Goal: Task Accomplishment & Management: Use online tool/utility

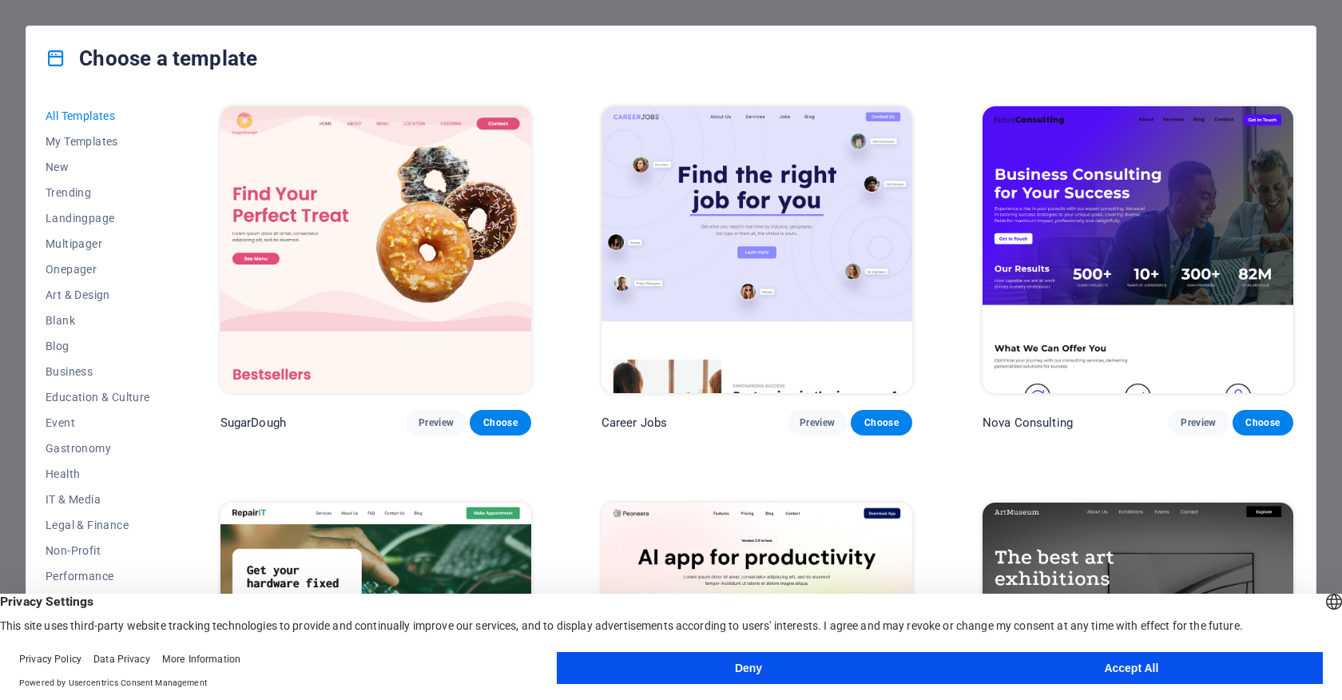
click at [778, 673] on button "Deny" at bounding box center [748, 668] width 383 height 32
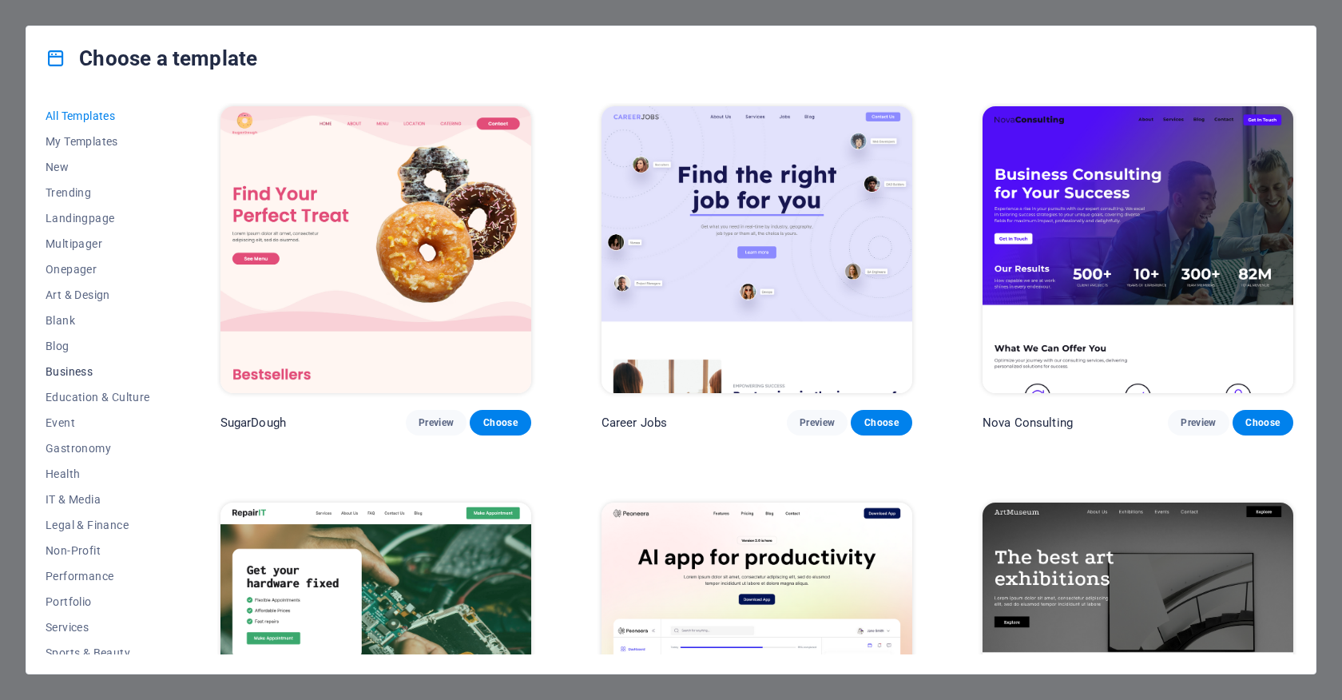
click at [77, 371] on span "Business" at bounding box center [98, 371] width 105 height 13
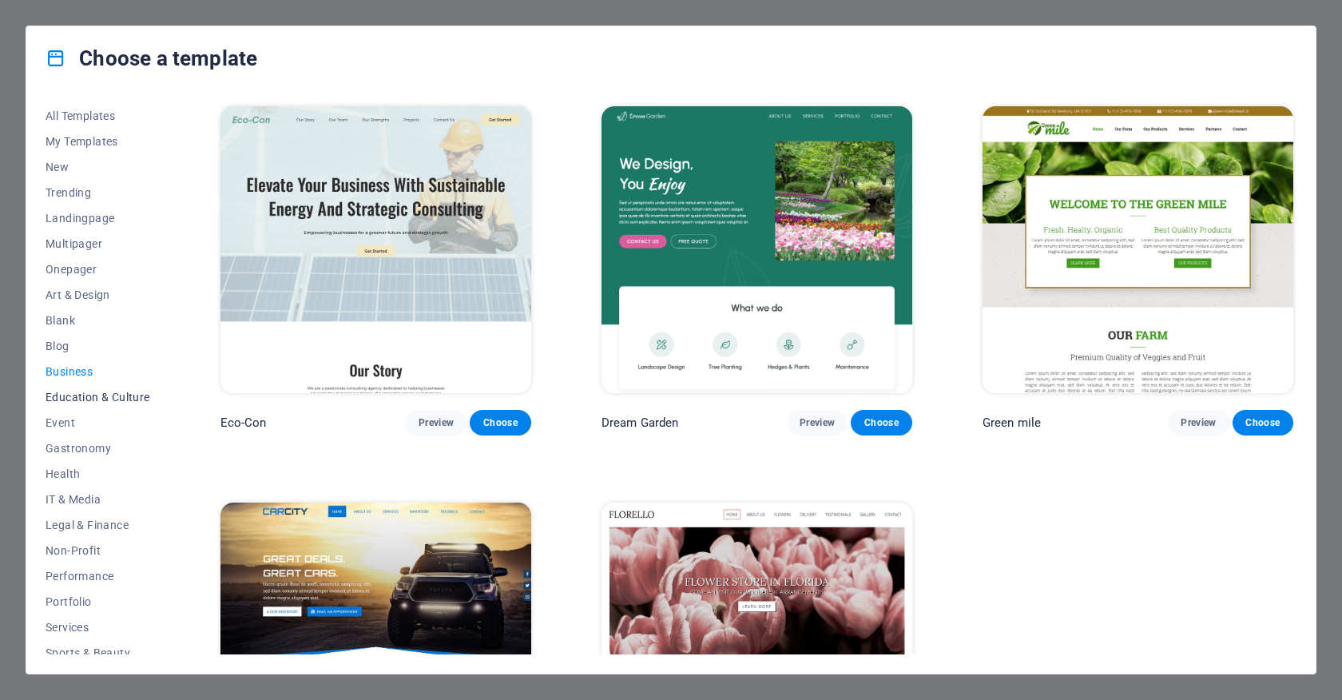
click at [81, 400] on span "Education & Culture" at bounding box center [98, 397] width 105 height 13
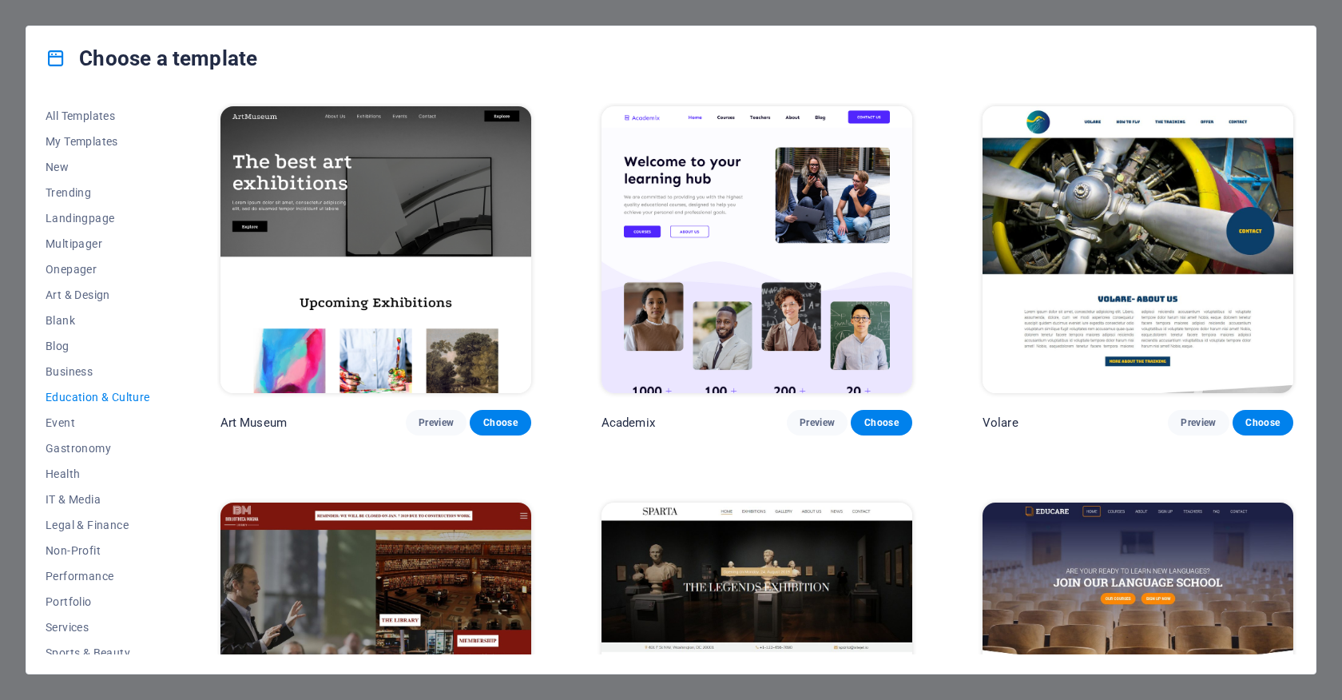
scroll to position [88, 0]
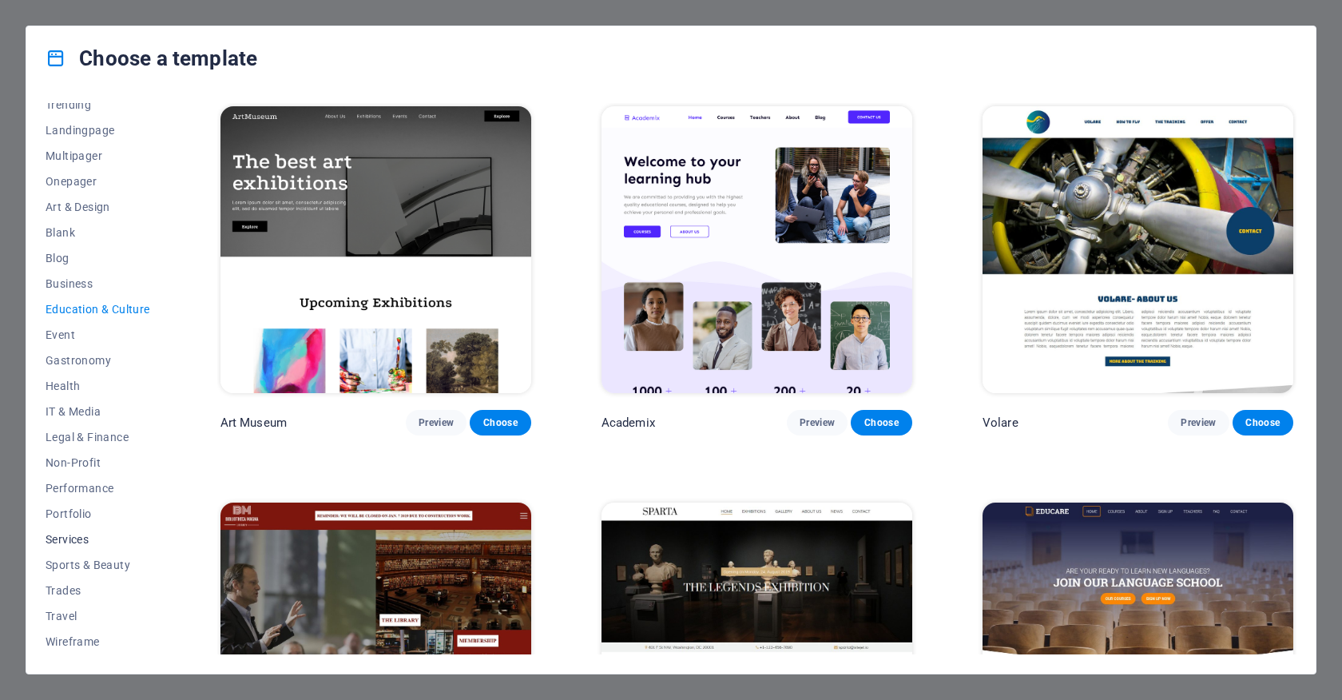
click at [77, 535] on span "Services" at bounding box center [98, 539] width 105 height 13
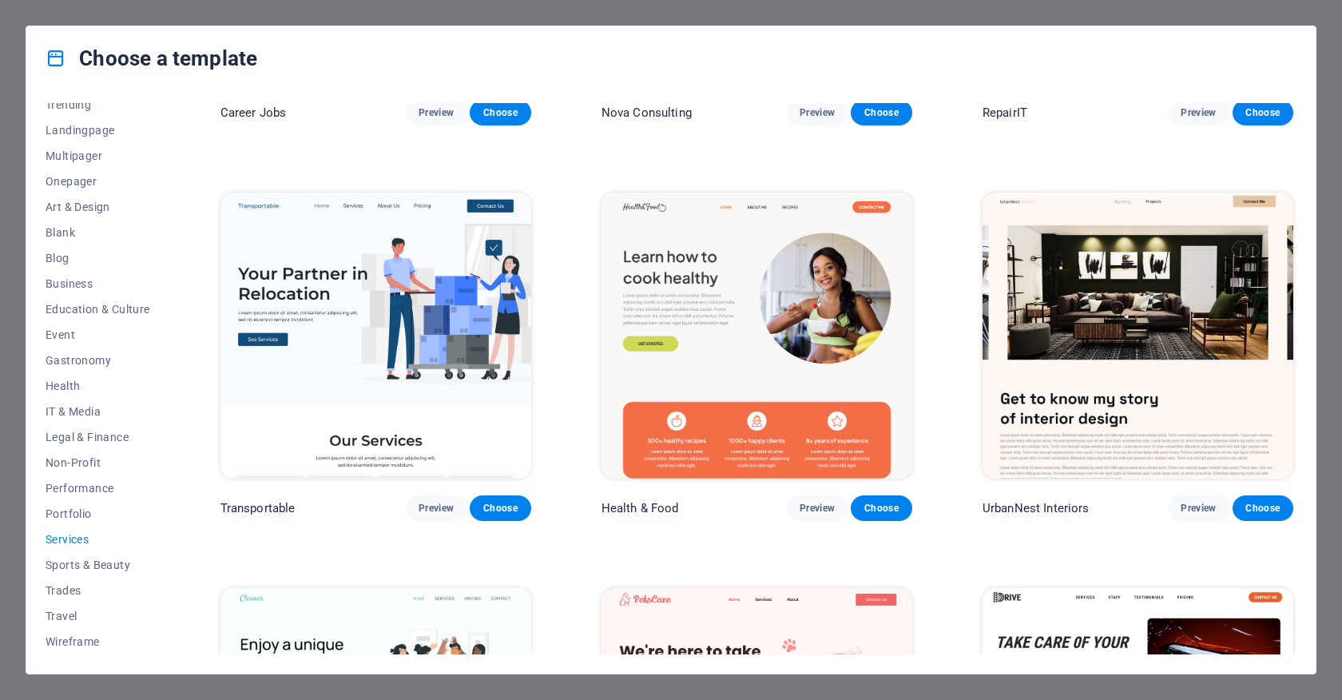
scroll to position [350, 0]
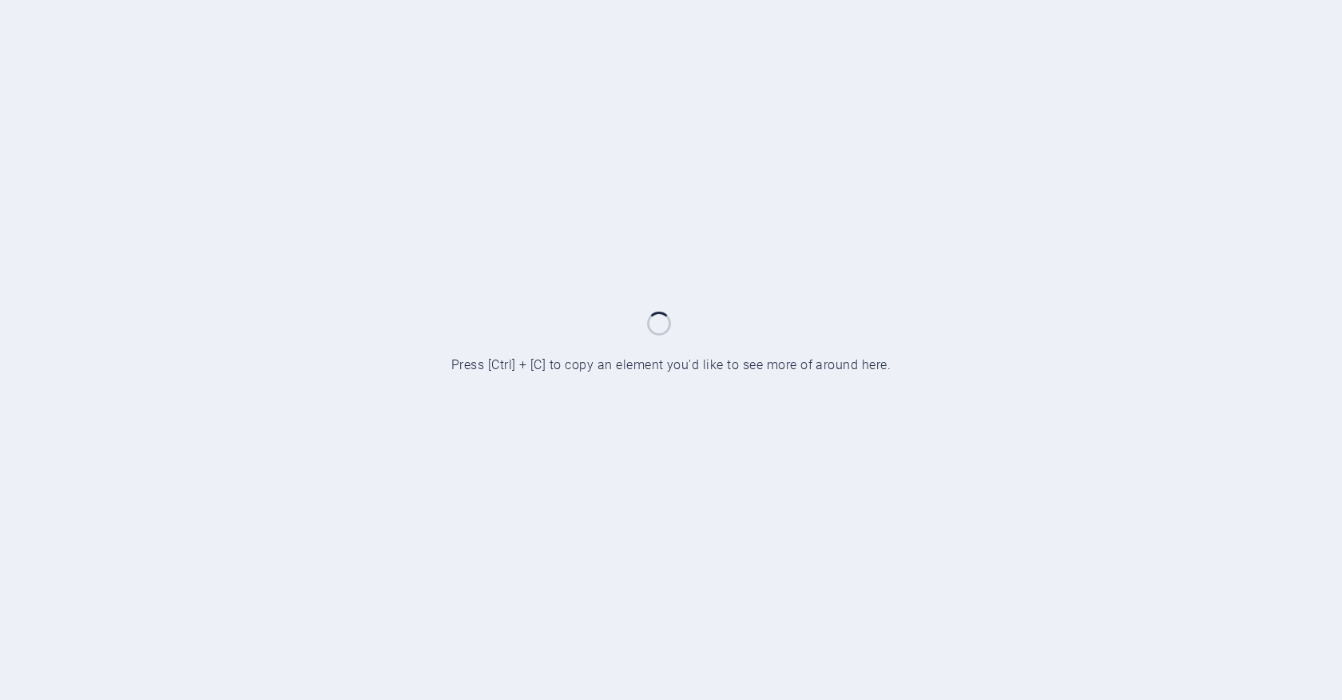
click at [235, 152] on div at bounding box center [671, 350] width 1342 height 700
